Goal: Leave review/rating: Share an evaluation or opinion about a product, service, or content

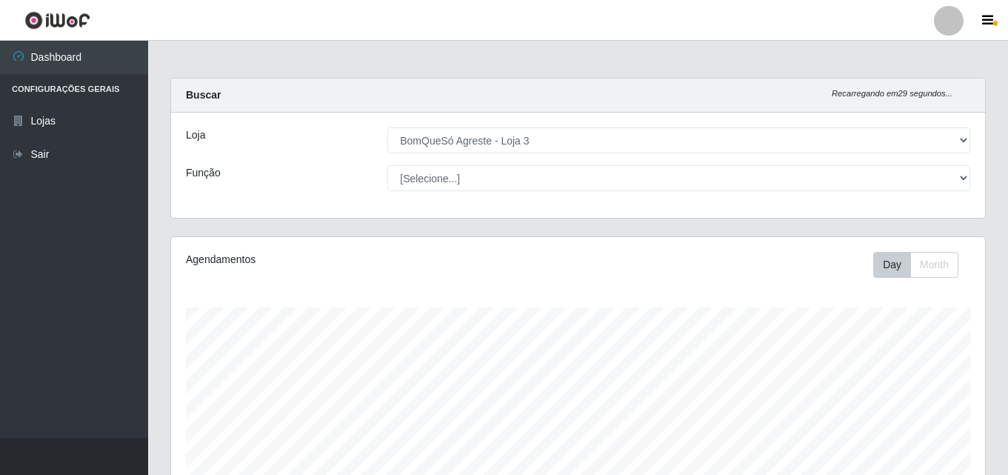
select select "215"
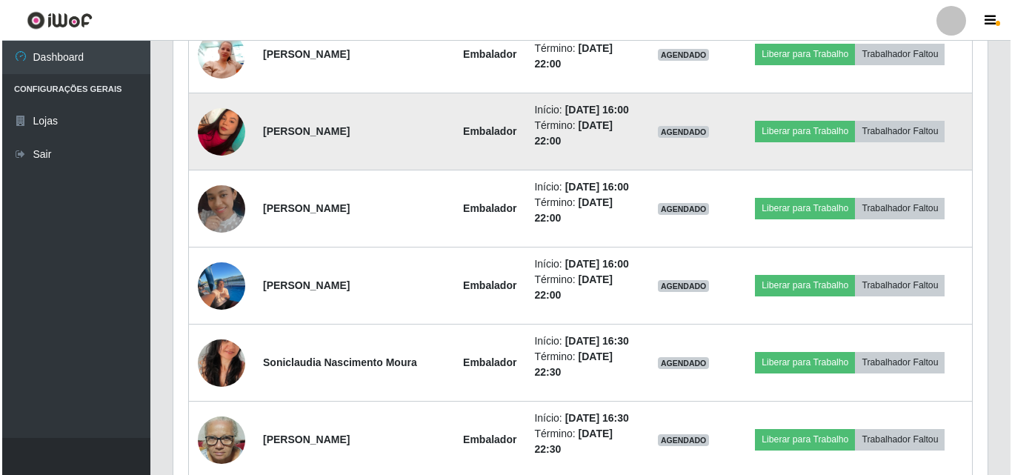
scroll to position [939, 0]
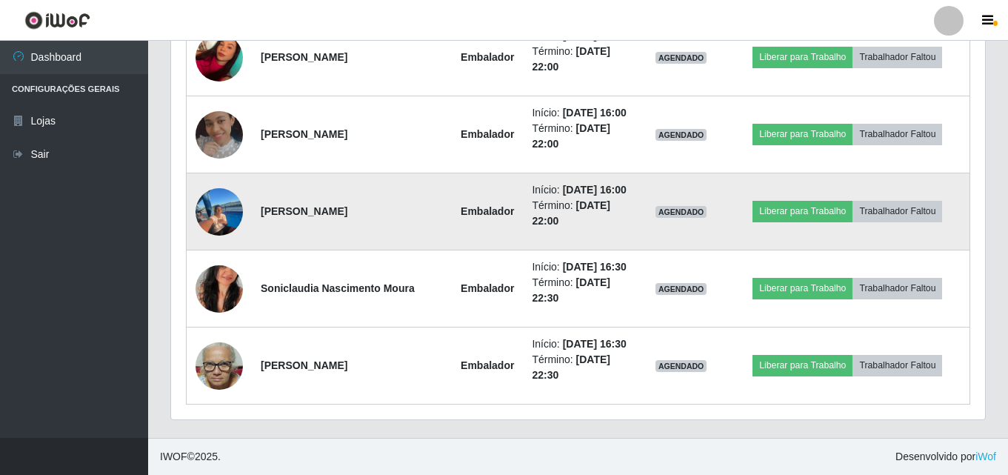
click at [220, 215] on img at bounding box center [219, 212] width 47 height 67
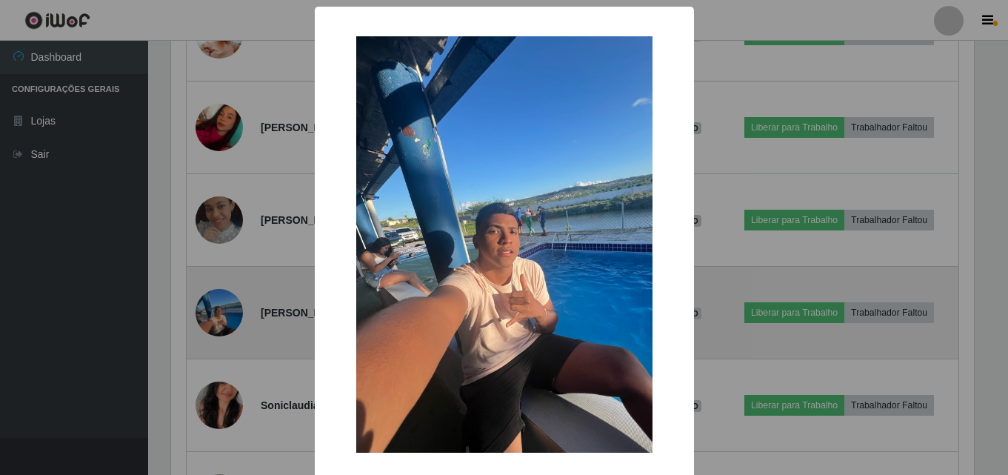
scroll to position [308, 807]
click at [220, 215] on div "× OK Cancel" at bounding box center [506, 237] width 1012 height 475
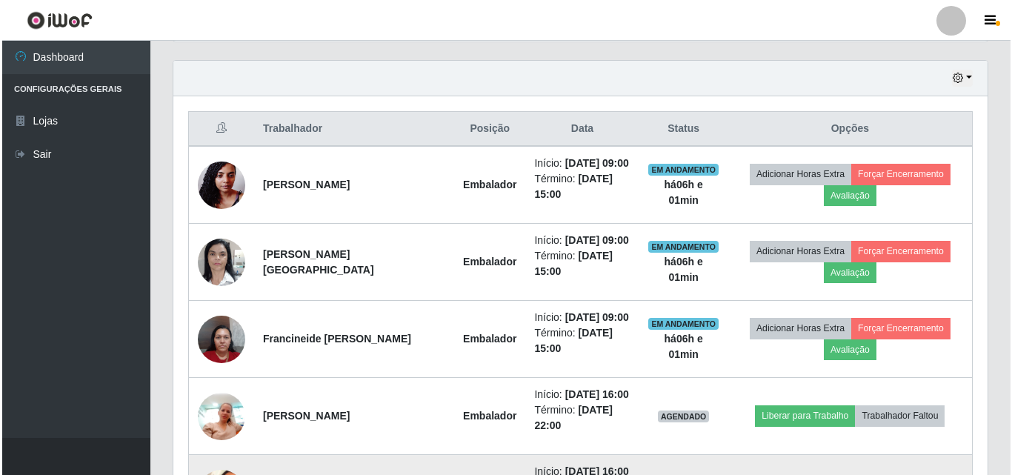
scroll to position [494, 0]
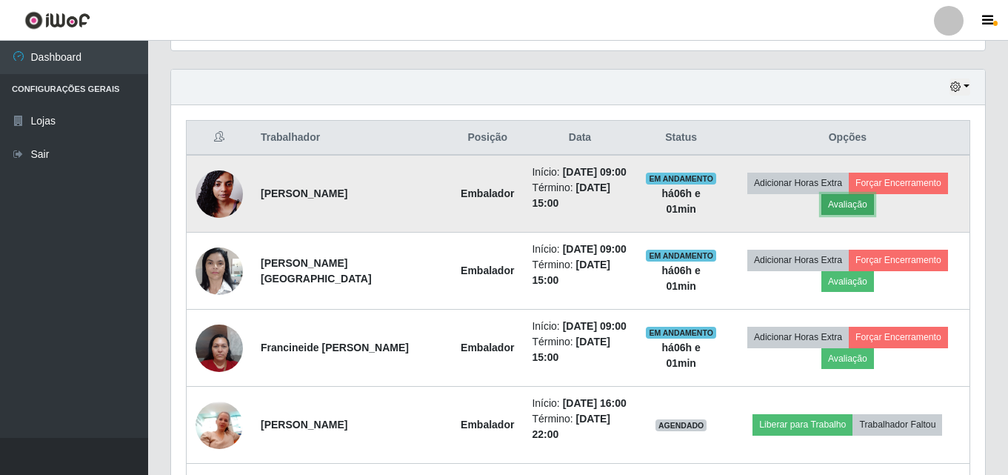
click at [851, 205] on button "Avaliação" at bounding box center [848, 204] width 53 height 21
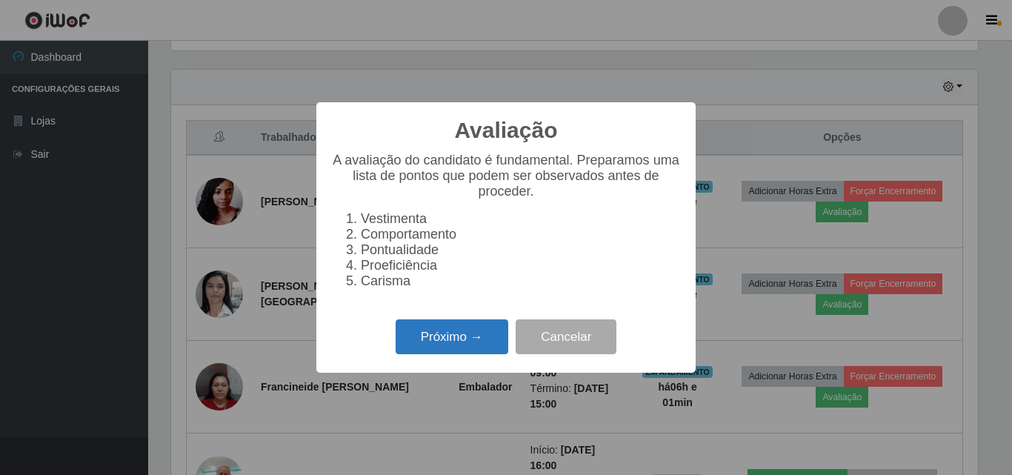
click at [441, 351] on button "Próximo →" at bounding box center [452, 336] width 113 height 35
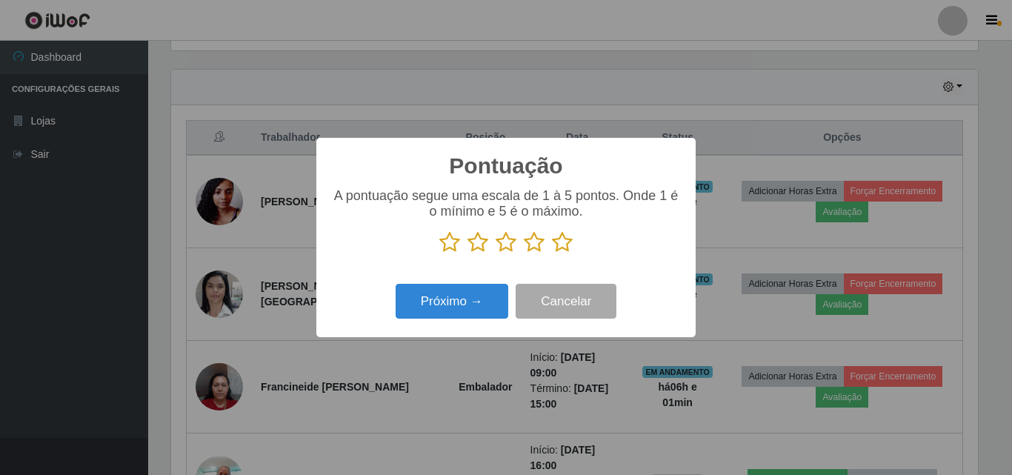
click at [566, 253] on icon at bounding box center [562, 242] width 21 height 22
click at [552, 253] on input "radio" at bounding box center [552, 253] width 0 height 0
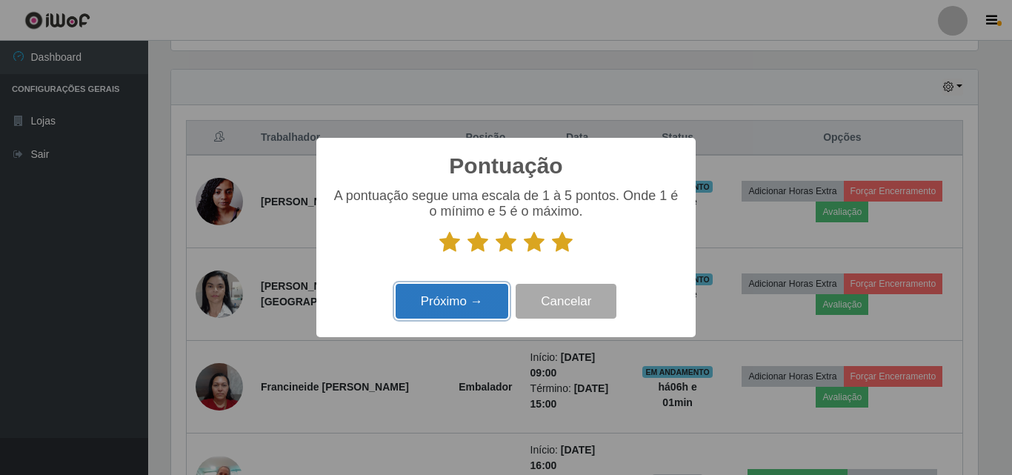
click at [465, 300] on button "Próximo →" at bounding box center [452, 301] width 113 height 35
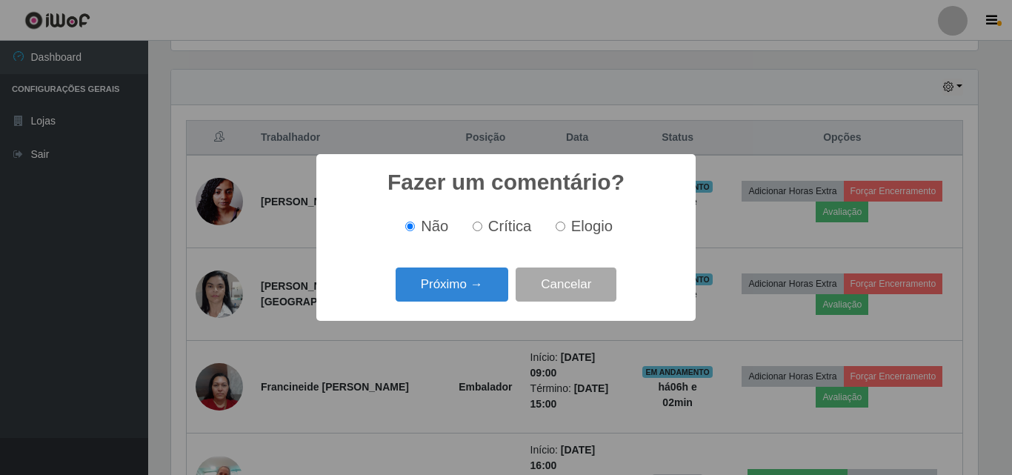
click at [594, 226] on span "Elogio" at bounding box center [591, 226] width 41 height 16
click at [565, 226] on input "Elogio" at bounding box center [561, 227] width 10 height 10
radio input "true"
click at [473, 289] on button "Próximo →" at bounding box center [452, 284] width 113 height 35
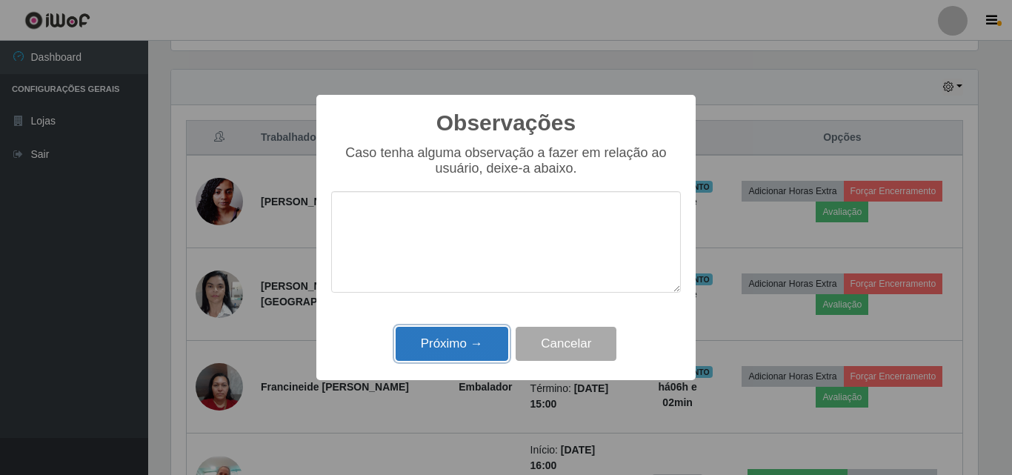
click at [473, 345] on button "Próximo →" at bounding box center [452, 344] width 113 height 35
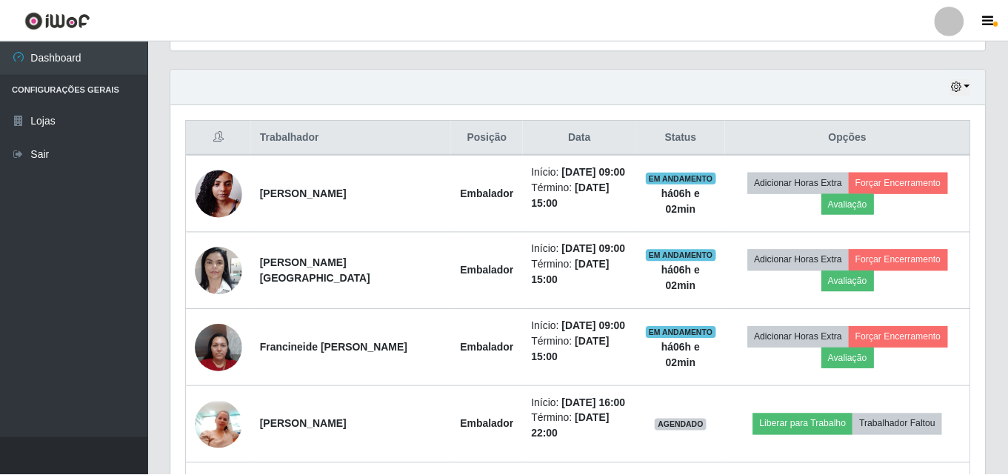
scroll to position [308, 814]
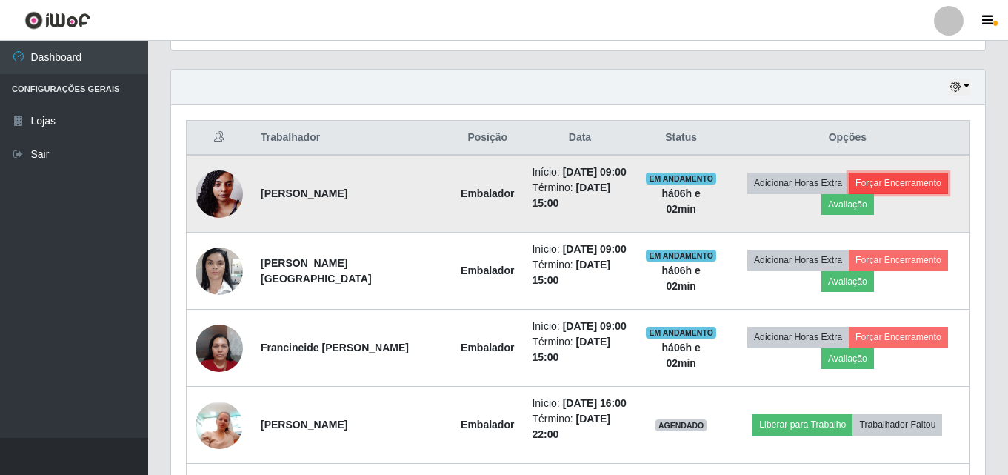
click at [904, 180] on button "Forçar Encerramento" at bounding box center [898, 183] width 99 height 21
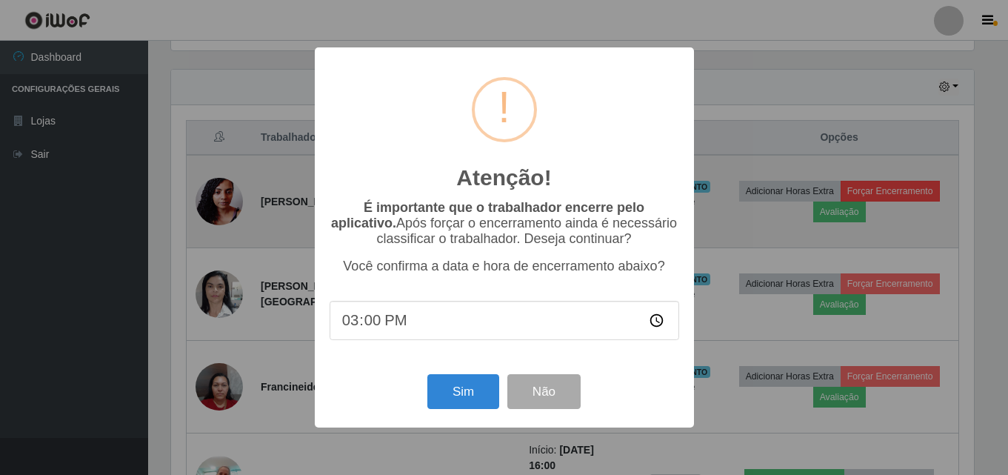
scroll to position [308, 807]
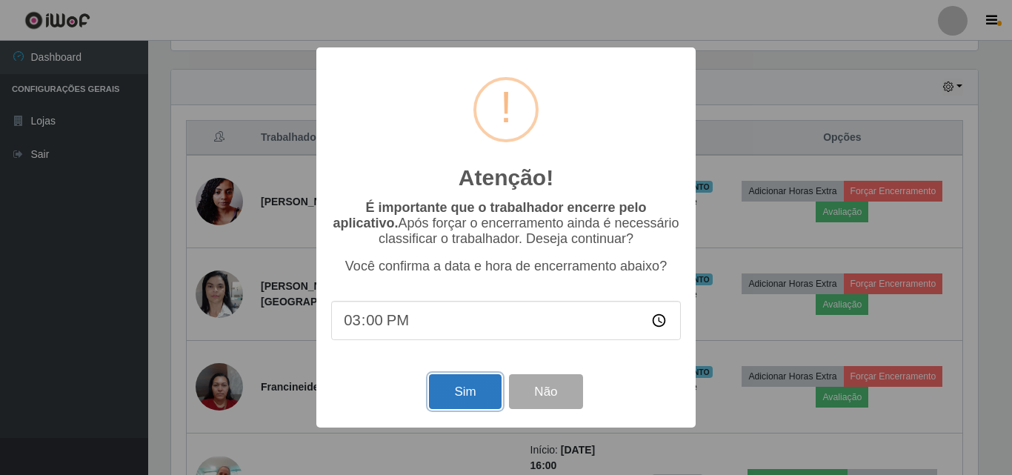
click at [453, 398] on button "Sim" at bounding box center [465, 391] width 72 height 35
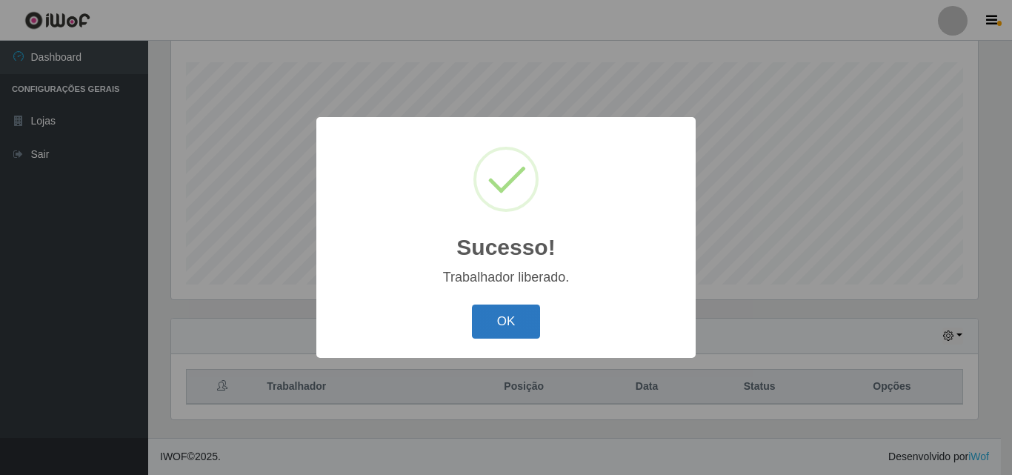
click at [528, 317] on button "OK" at bounding box center [506, 322] width 69 height 35
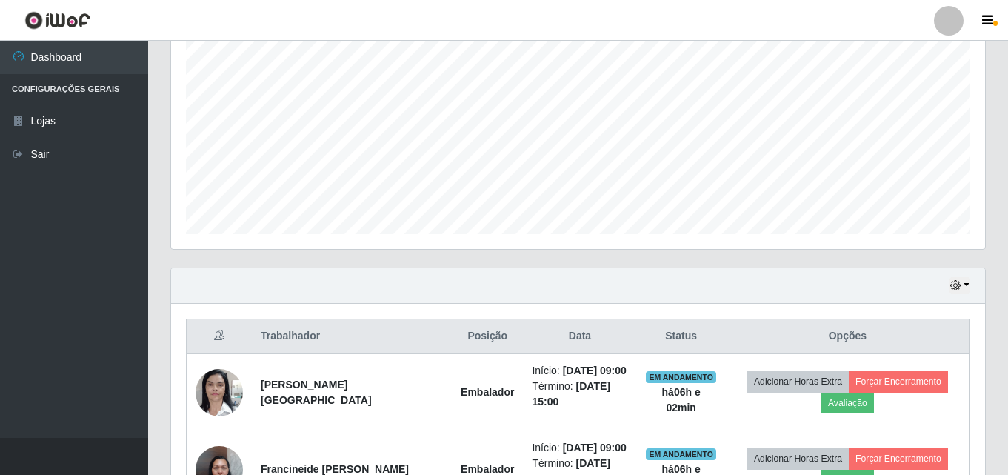
scroll to position [393, 0]
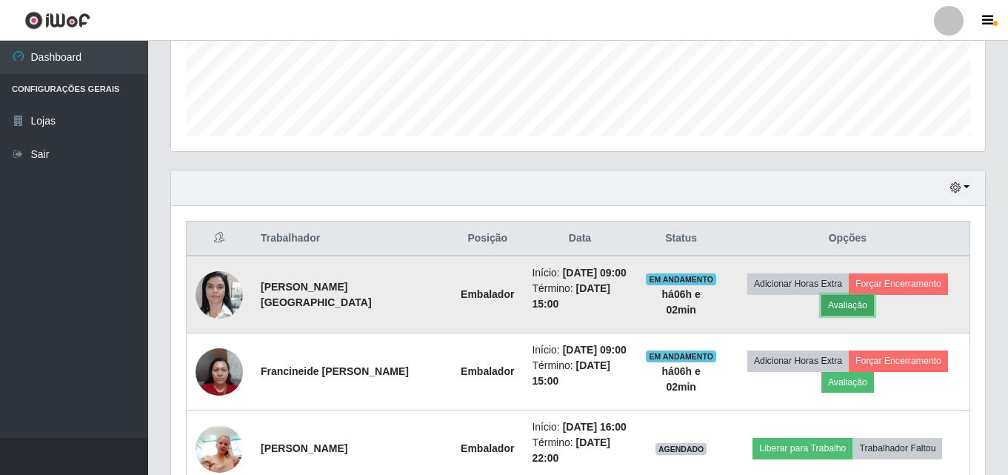
click at [847, 303] on button "Avaliação" at bounding box center [848, 305] width 53 height 21
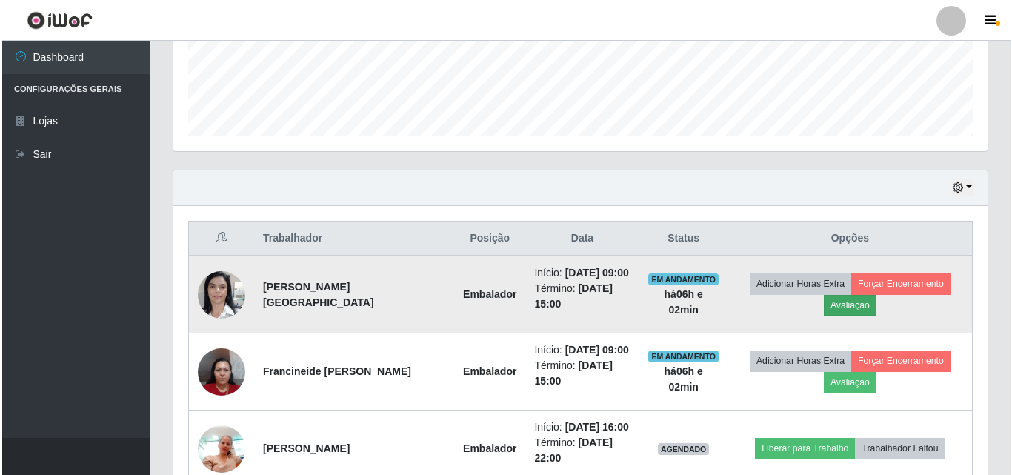
scroll to position [308, 807]
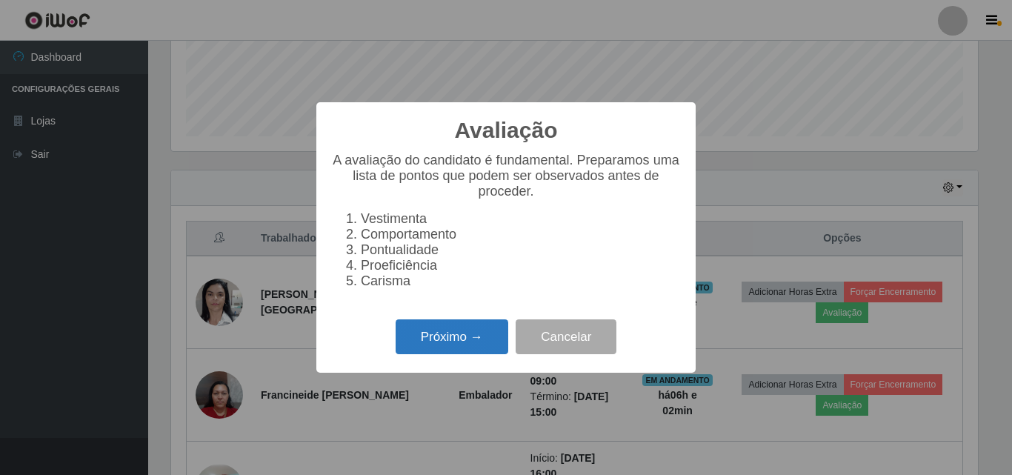
click at [461, 342] on button "Próximo →" at bounding box center [452, 336] width 113 height 35
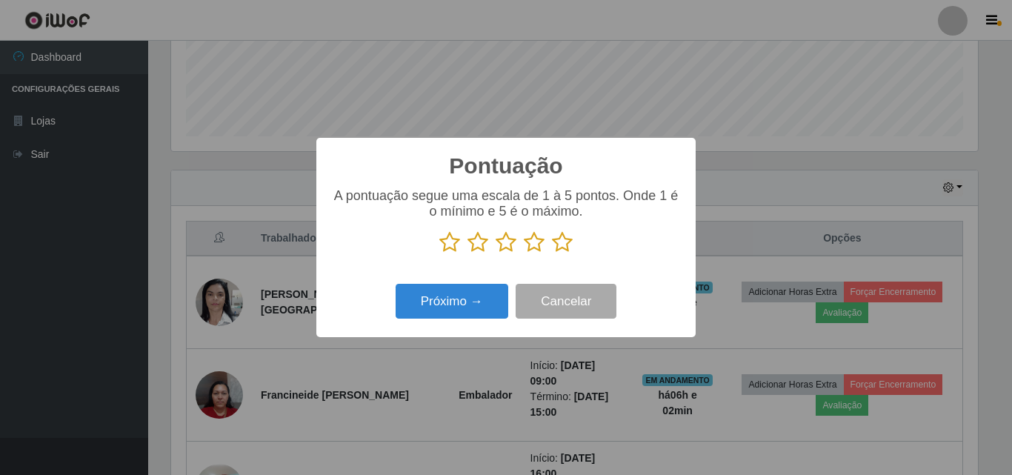
scroll to position [740676, 740176]
click at [562, 249] on icon at bounding box center [562, 242] width 21 height 22
click at [552, 253] on input "radio" at bounding box center [552, 253] width 0 height 0
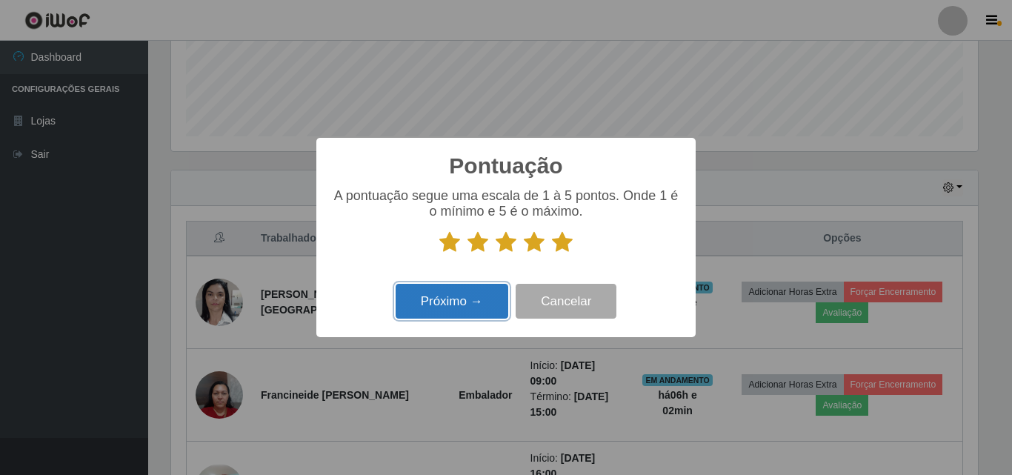
click at [448, 302] on button "Próximo →" at bounding box center [452, 301] width 113 height 35
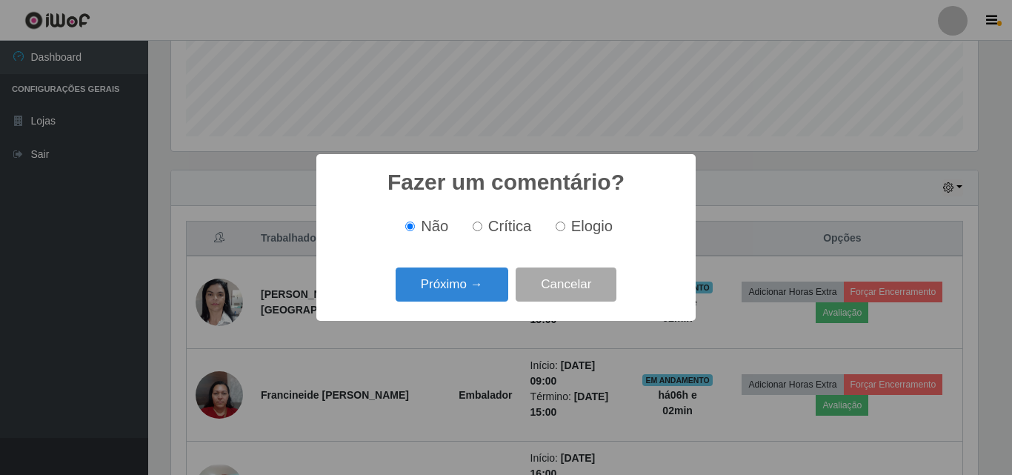
click at [556, 223] on input "Elogio" at bounding box center [561, 227] width 10 height 10
radio input "true"
click at [457, 284] on button "Próximo →" at bounding box center [452, 284] width 113 height 35
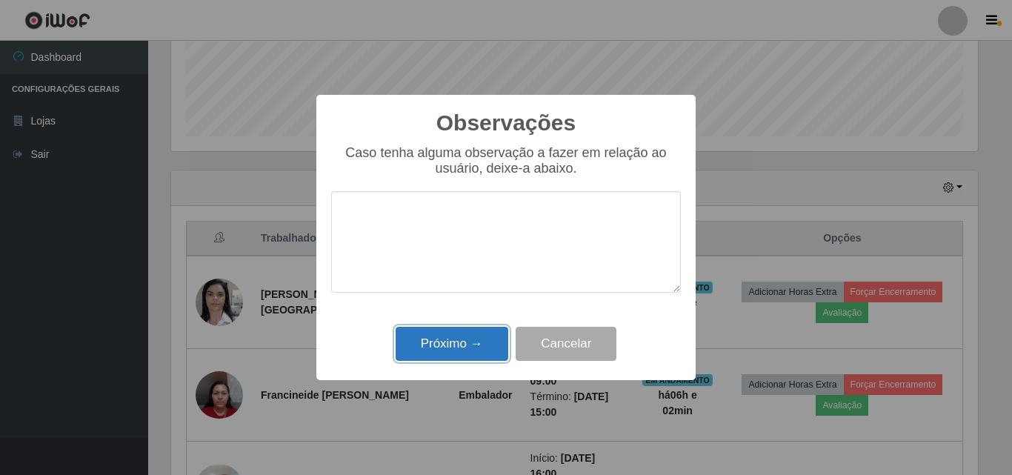
click at [458, 345] on button "Próximo →" at bounding box center [452, 344] width 113 height 35
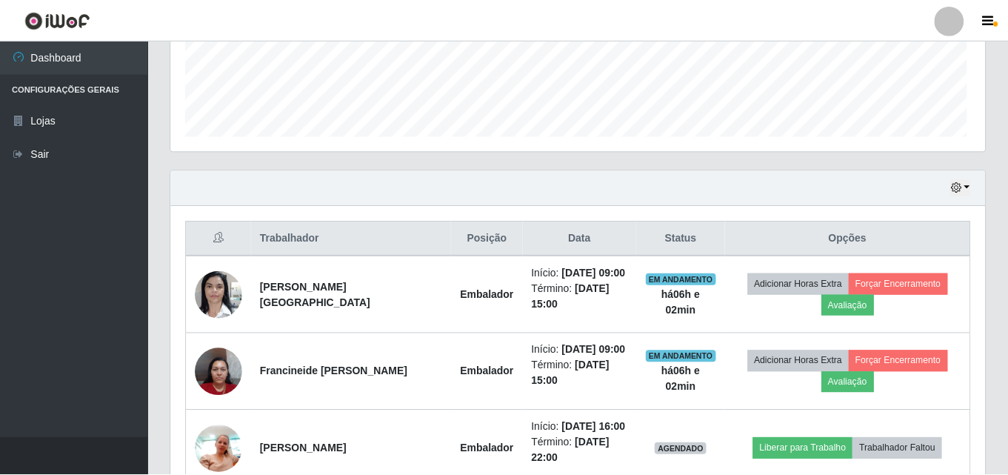
scroll to position [308, 814]
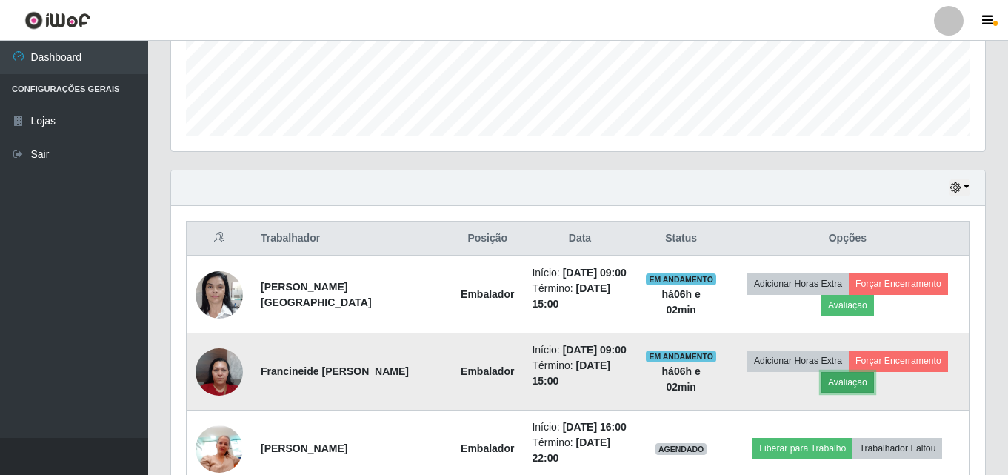
click at [851, 379] on button "Avaliação" at bounding box center [848, 382] width 53 height 21
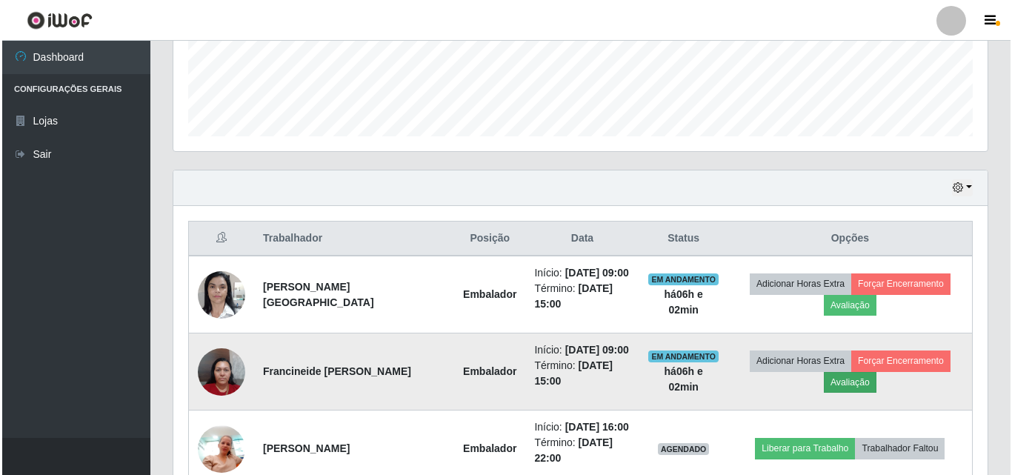
scroll to position [308, 807]
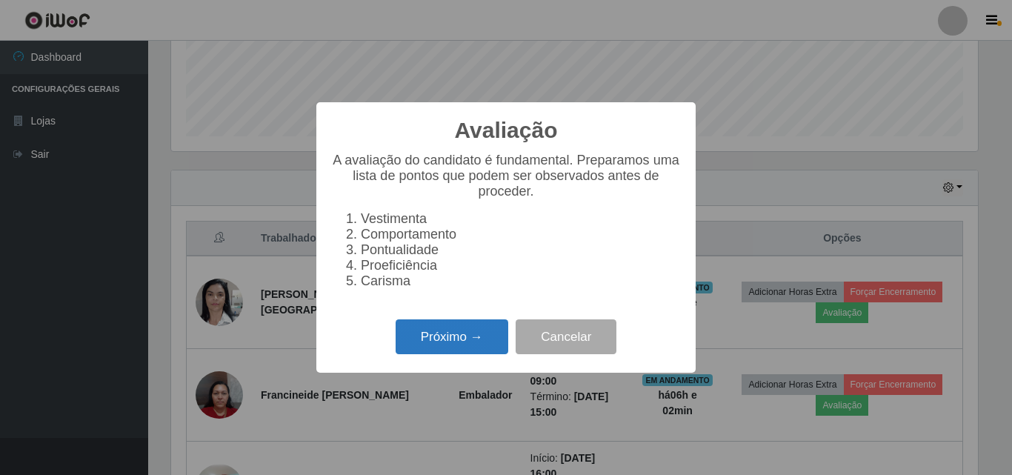
click at [478, 344] on button "Próximo →" at bounding box center [452, 336] width 113 height 35
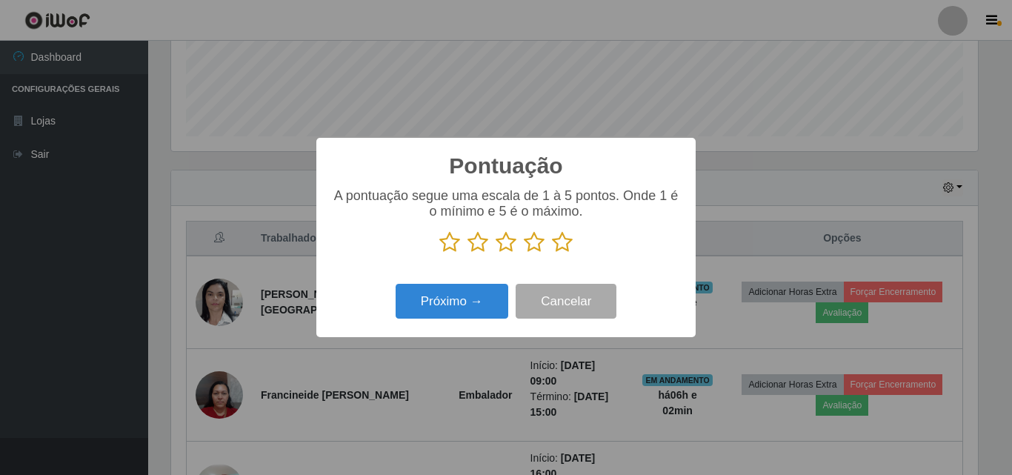
click at [555, 245] on icon at bounding box center [562, 242] width 21 height 22
click at [552, 253] on input "radio" at bounding box center [552, 253] width 0 height 0
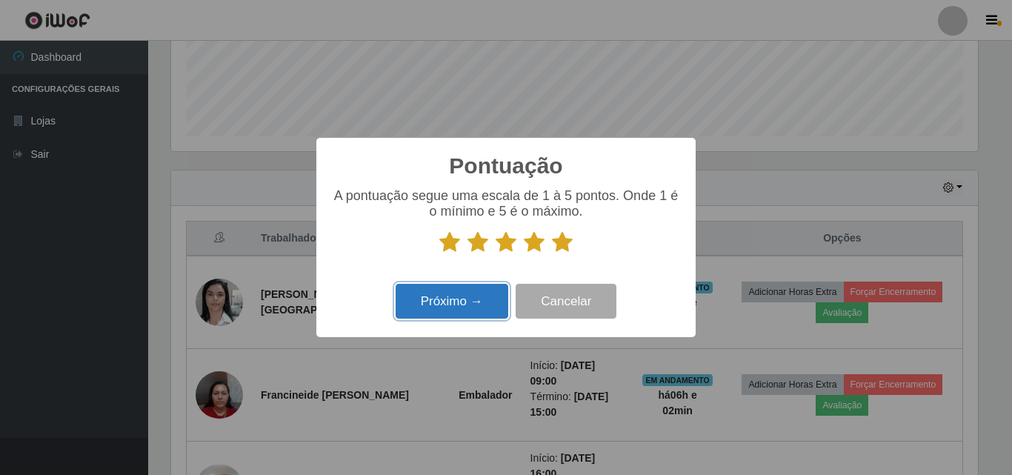
click at [422, 299] on button "Próximo →" at bounding box center [452, 301] width 113 height 35
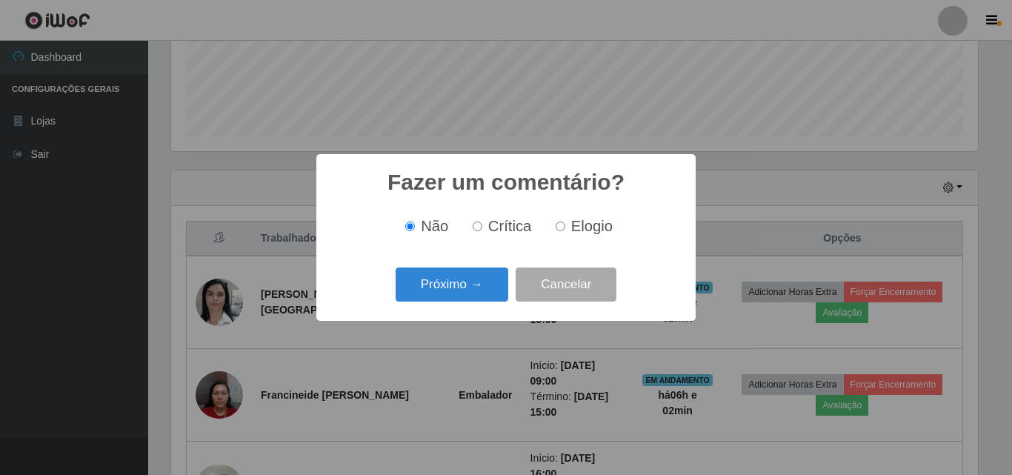
click at [589, 227] on span "Elogio" at bounding box center [591, 226] width 41 height 16
click at [565, 227] on input "Elogio" at bounding box center [561, 227] width 10 height 10
radio input "true"
click at [497, 278] on button "Próximo →" at bounding box center [452, 284] width 113 height 35
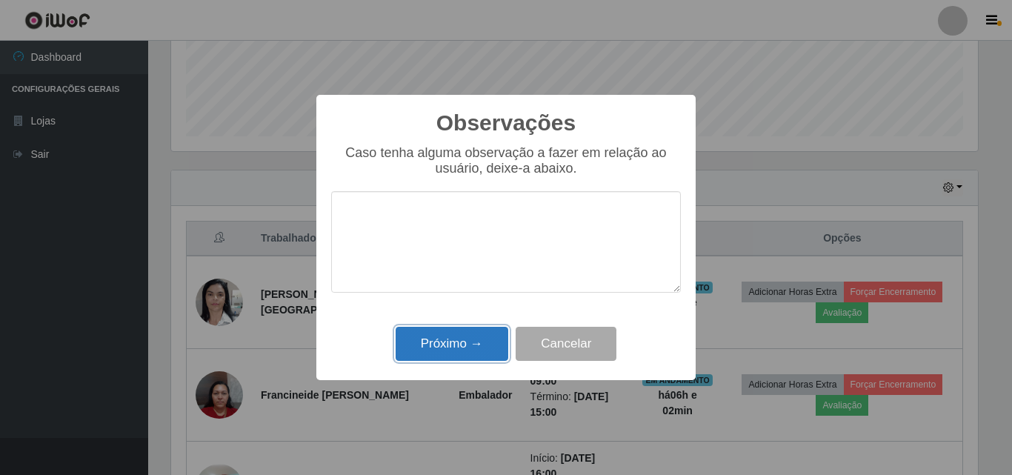
click at [492, 339] on button "Próximo →" at bounding box center [452, 344] width 113 height 35
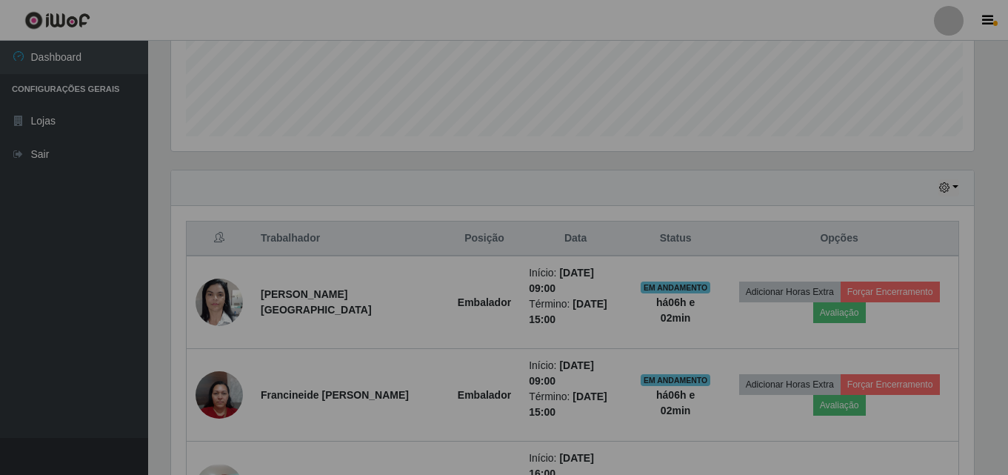
scroll to position [0, 0]
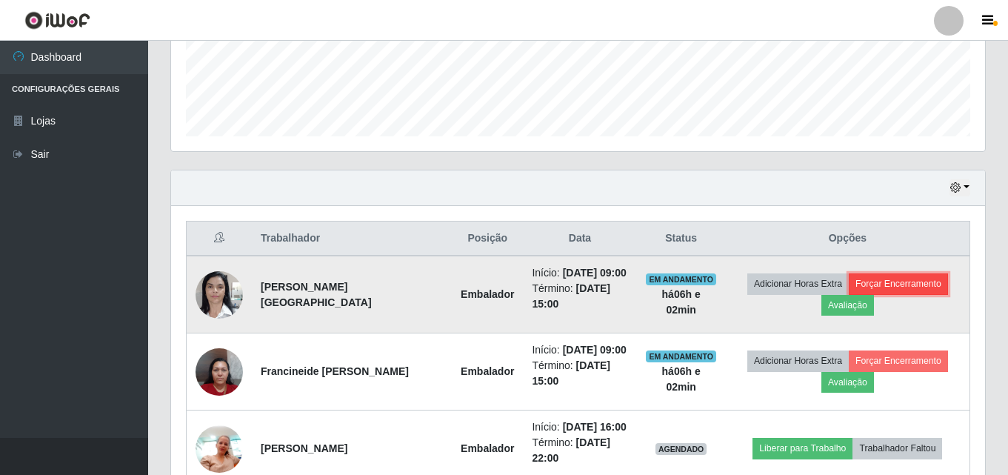
click at [928, 287] on button "Forçar Encerramento" at bounding box center [898, 283] width 99 height 21
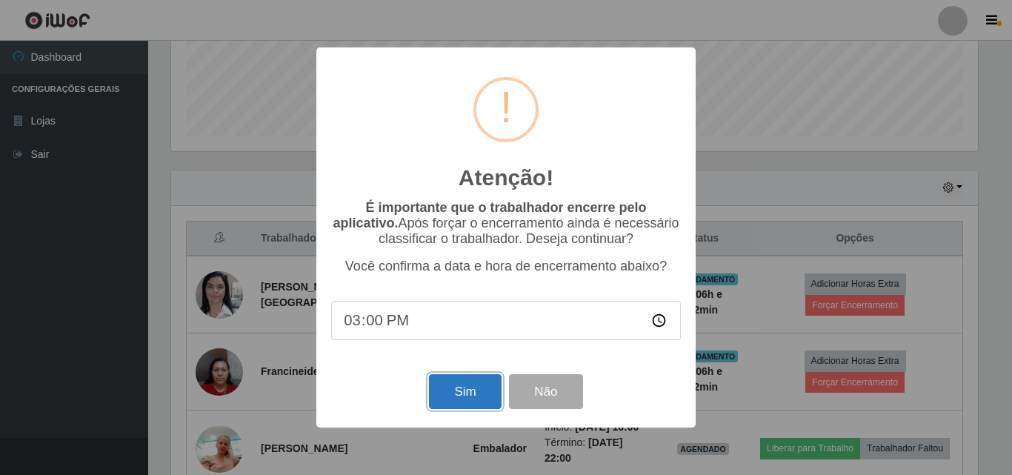
click at [485, 388] on button "Sim" at bounding box center [465, 391] width 72 height 35
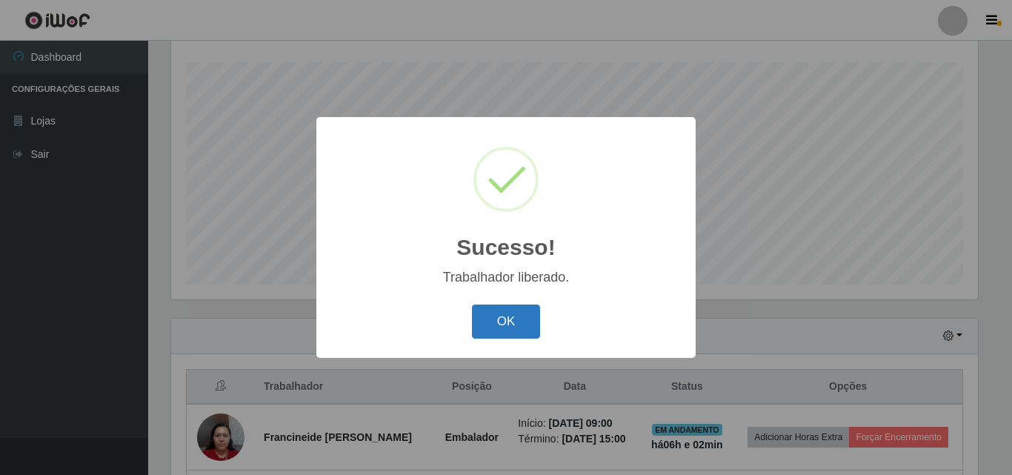
click at [493, 313] on button "OK" at bounding box center [506, 322] width 69 height 35
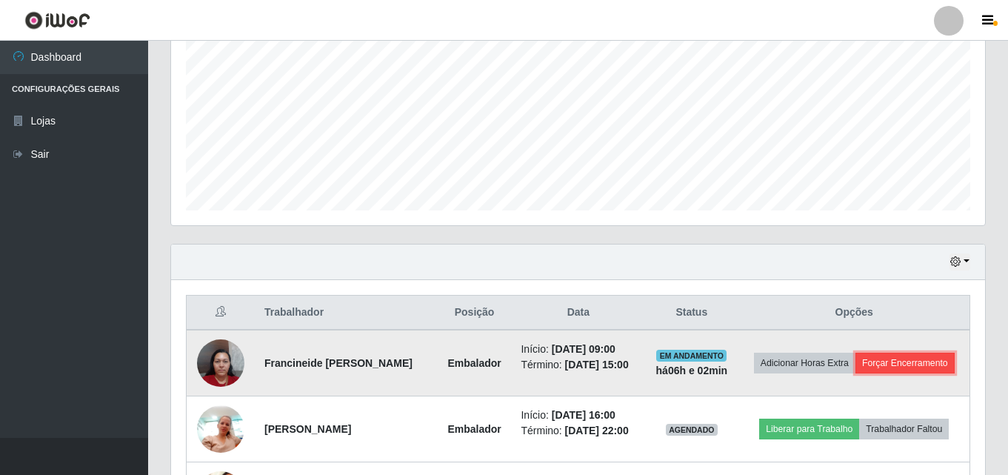
click at [923, 354] on button "Forçar Encerramento" at bounding box center [905, 363] width 99 height 21
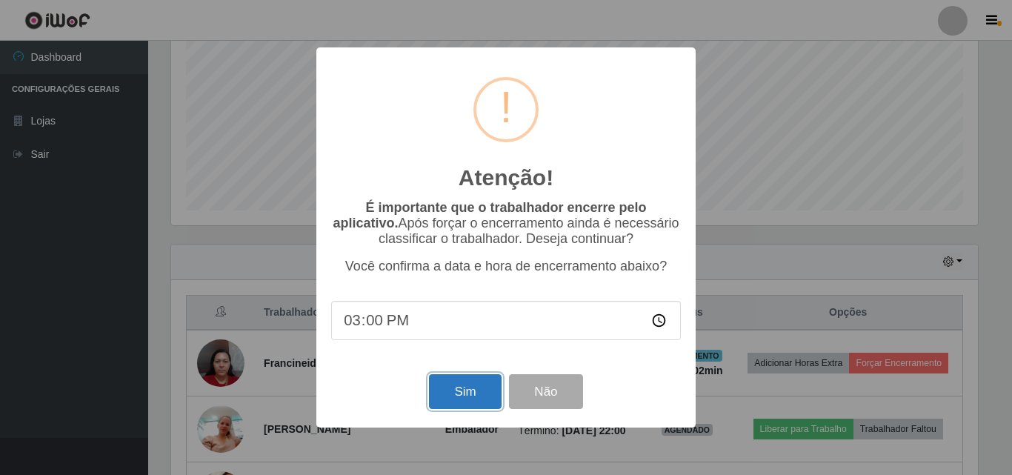
click at [471, 399] on button "Sim" at bounding box center [465, 391] width 72 height 35
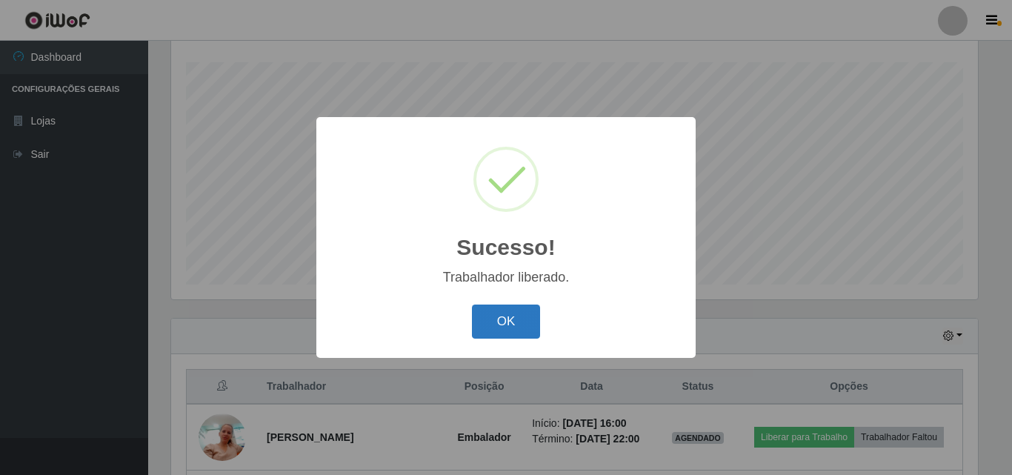
click at [497, 312] on button "OK" at bounding box center [506, 322] width 69 height 35
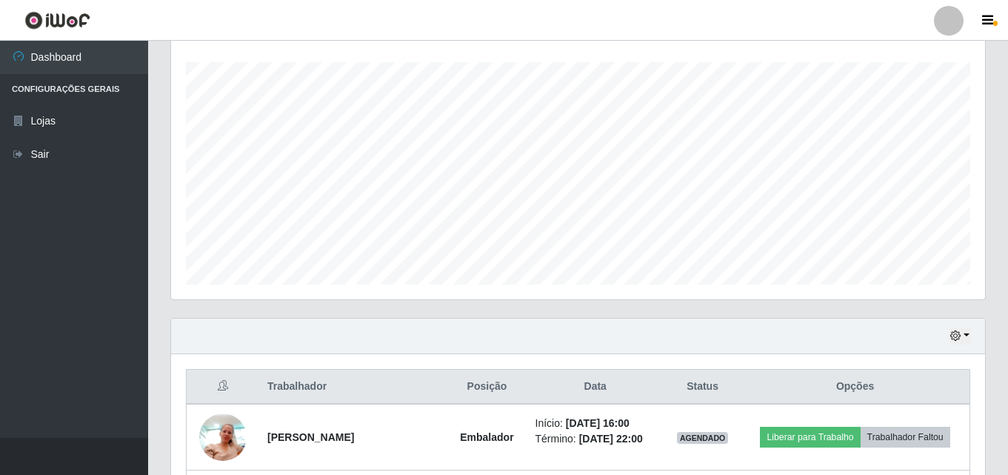
click at [84, 248] on ul "Dashboard Configurações Gerais Lojas Sair" at bounding box center [74, 239] width 148 height 397
